Goal: Information Seeking & Learning: Learn about a topic

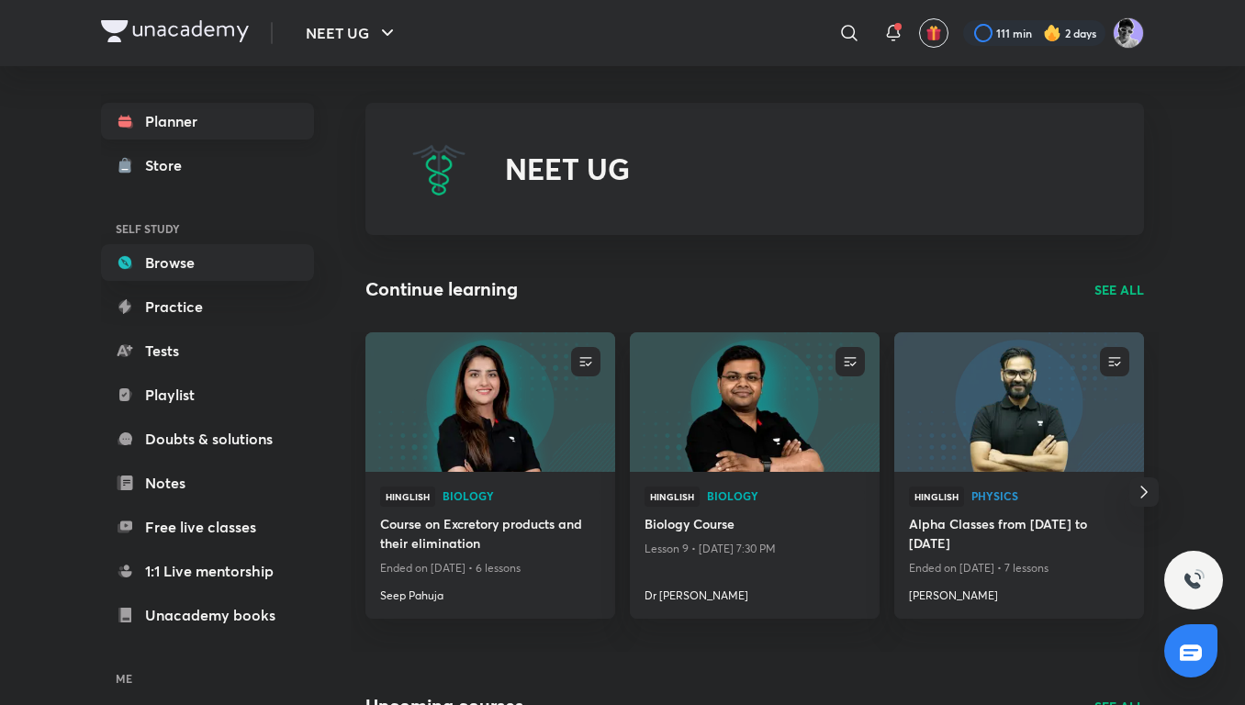
click at [191, 118] on link "Planner" at bounding box center [207, 121] width 213 height 37
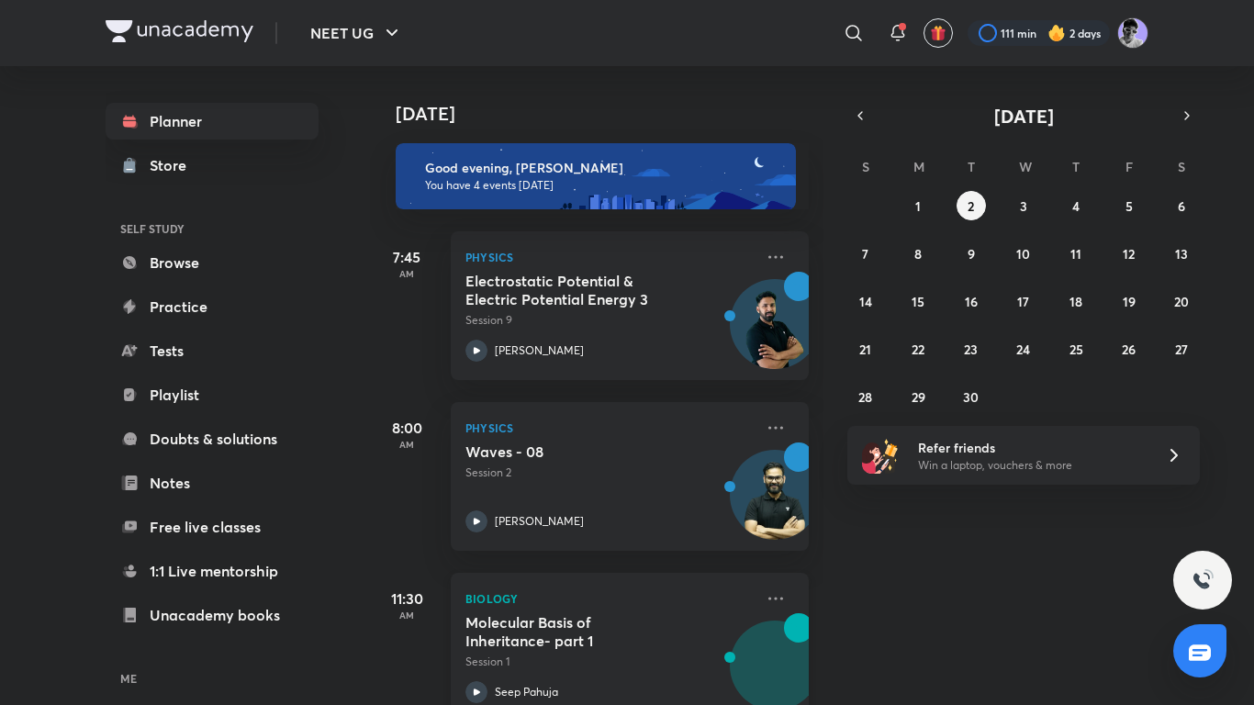
scroll to position [216, 0]
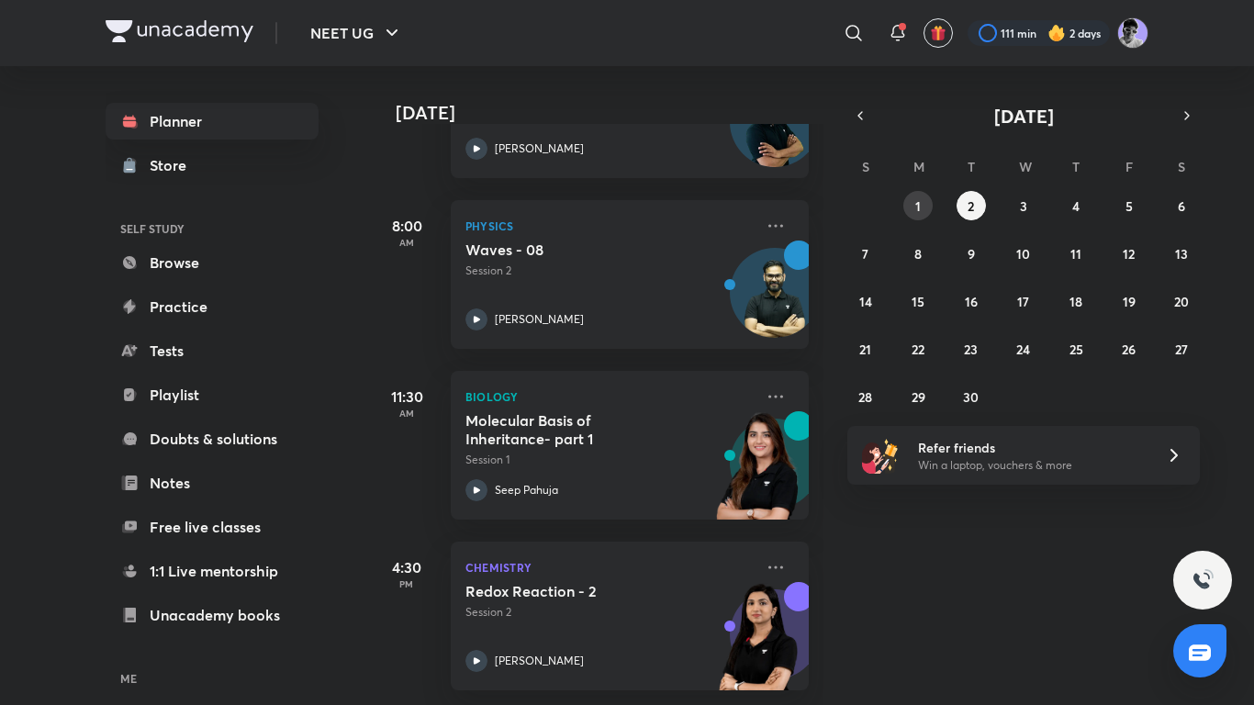
click at [921, 199] on button "1" at bounding box center [917, 205] width 29 height 29
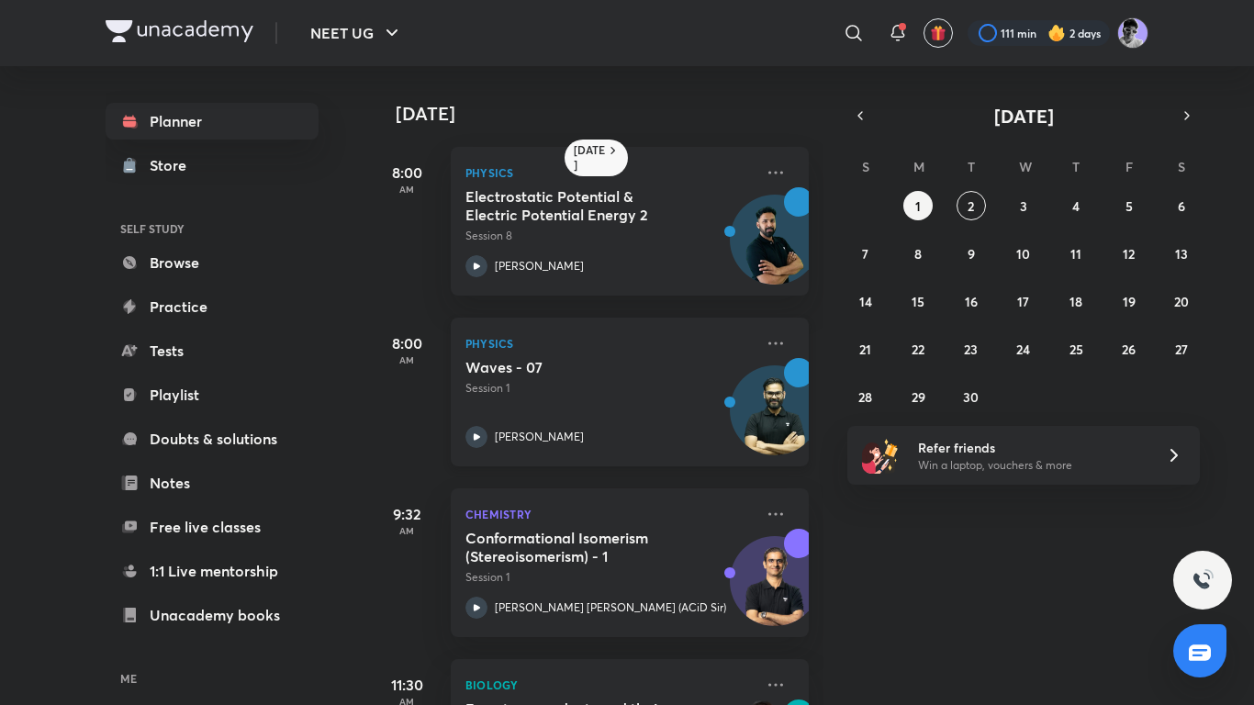
scroll to position [473, 0]
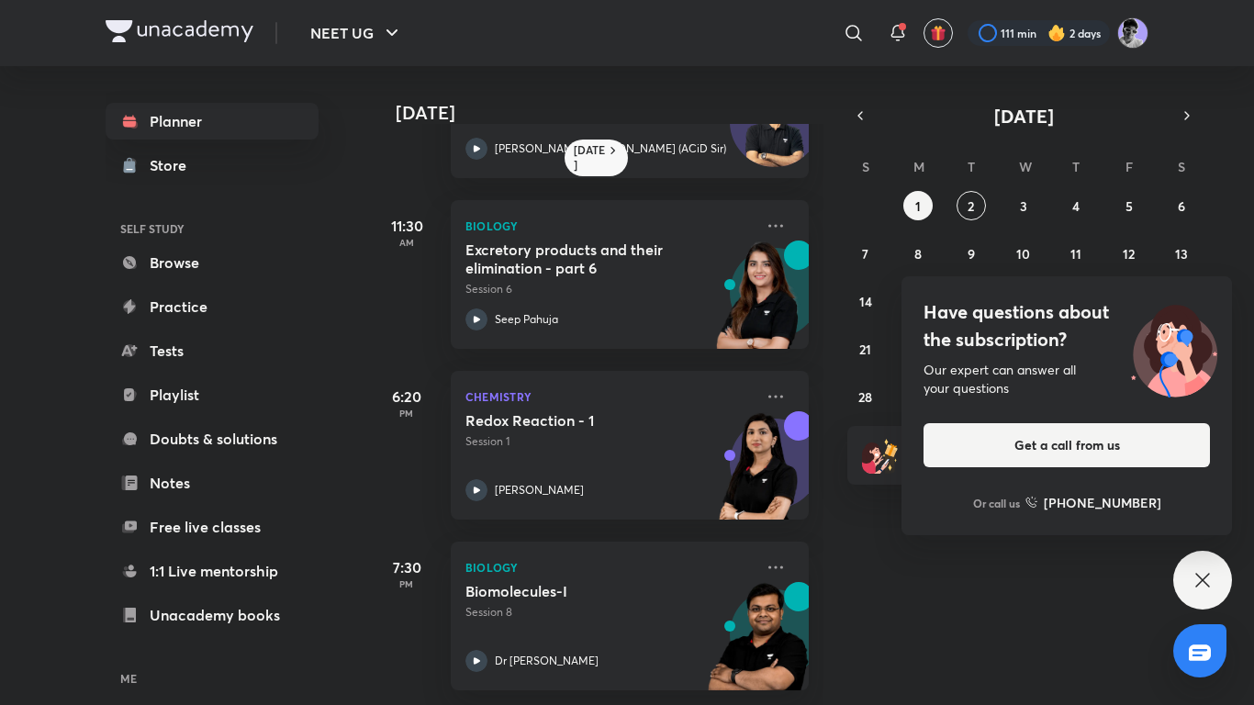
click at [1191, 575] on icon at bounding box center [1202, 580] width 22 height 22
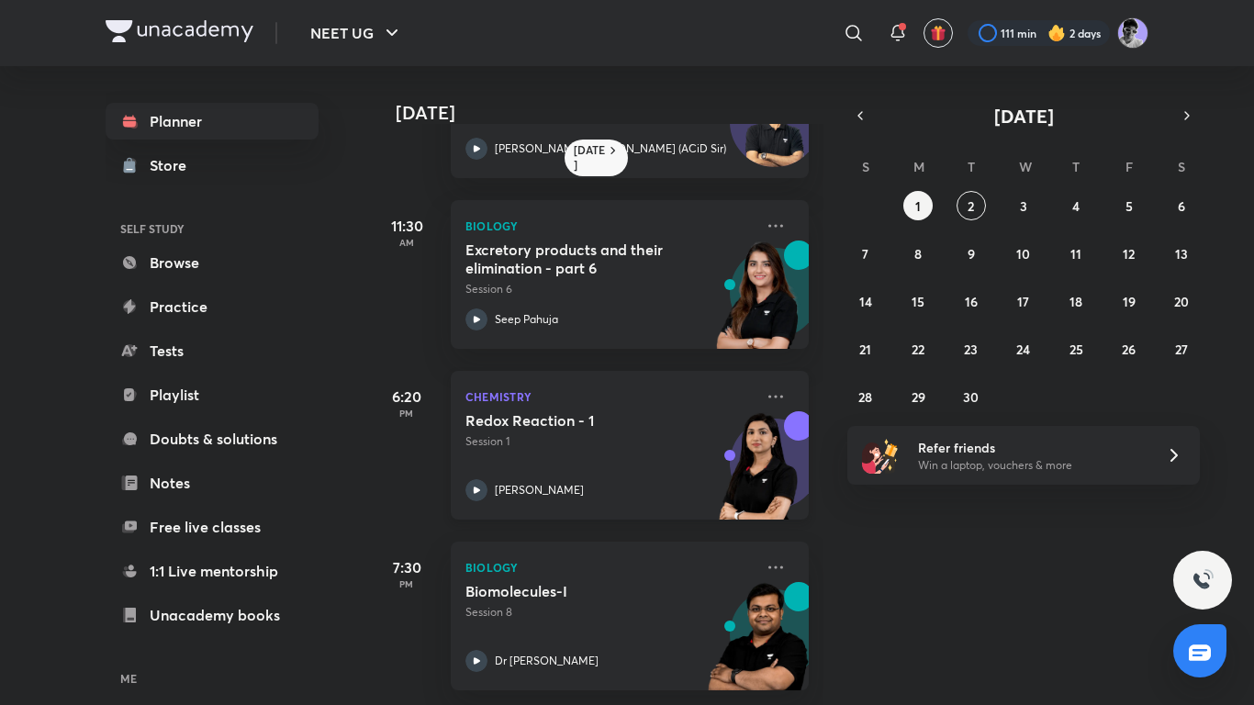
click at [476, 480] on icon at bounding box center [476, 490] width 22 height 22
